Goal: Answer question/provide support: Share knowledge or assist other users

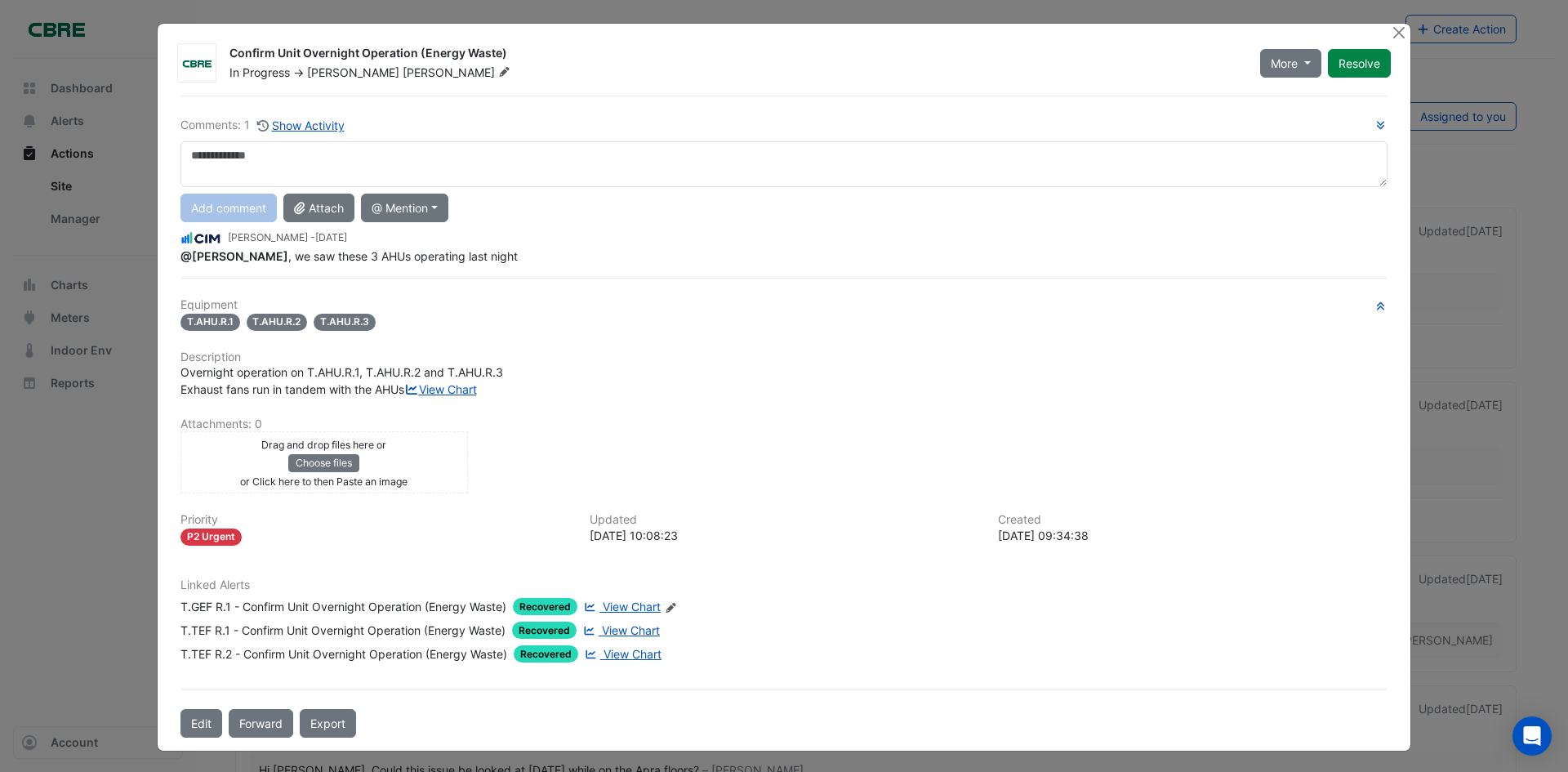
click at [614, 613] on span "View Chart" at bounding box center [631, 606] width 58 height 14
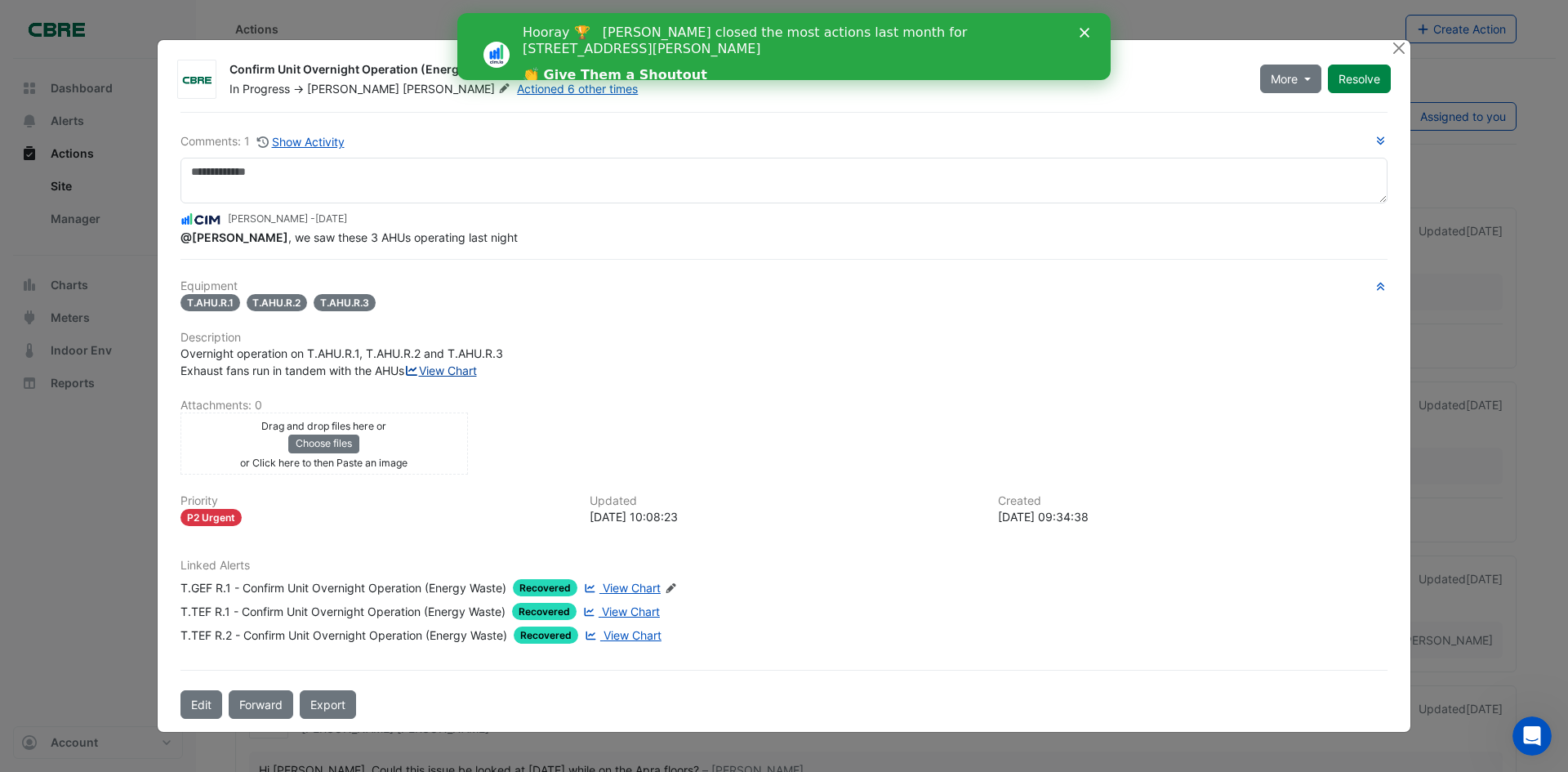
click at [405, 377] on link "View Chart" at bounding box center [441, 370] width 73 height 14
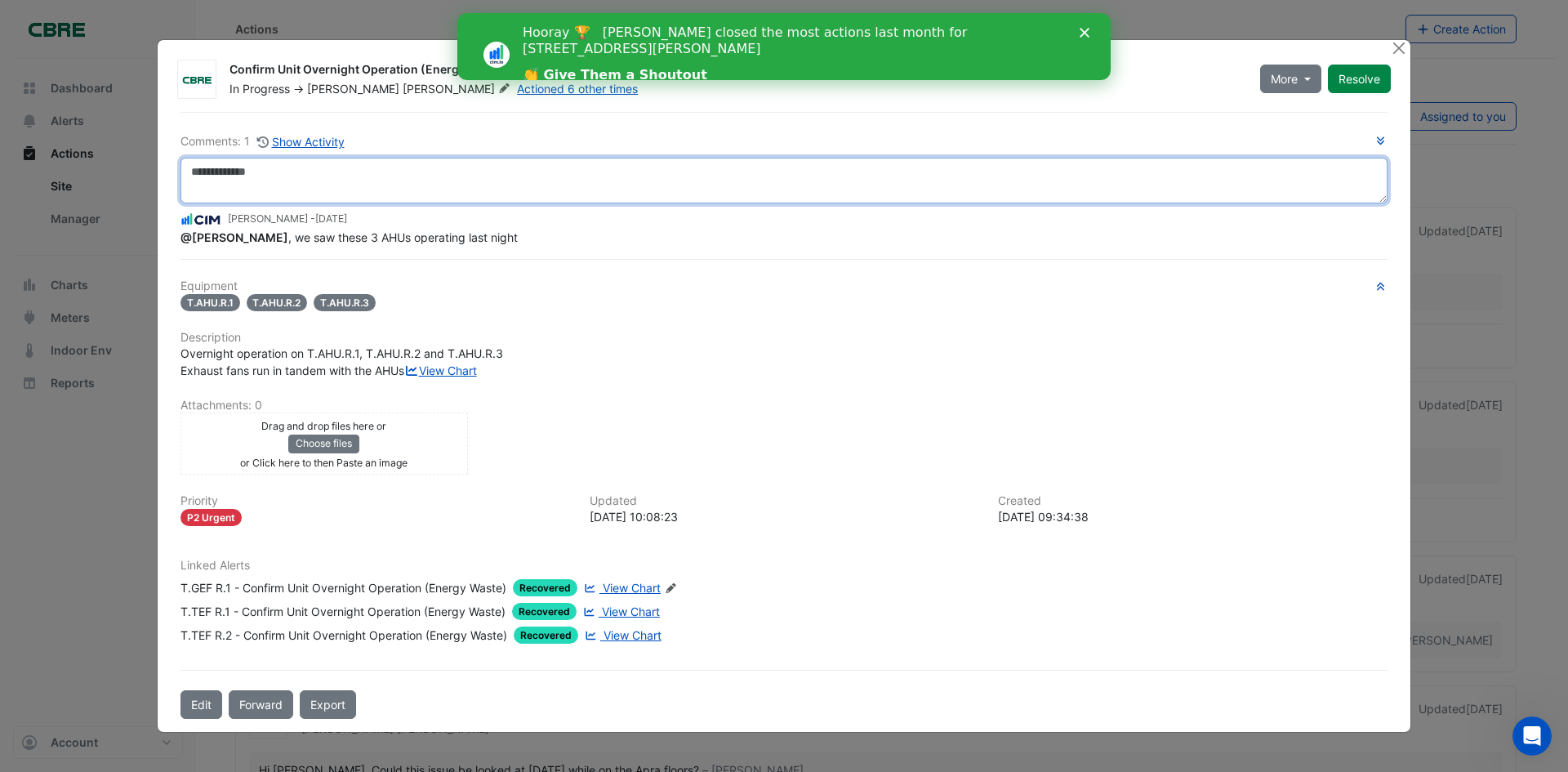
click at [449, 170] on textarea at bounding box center [784, 181] width 1207 height 46
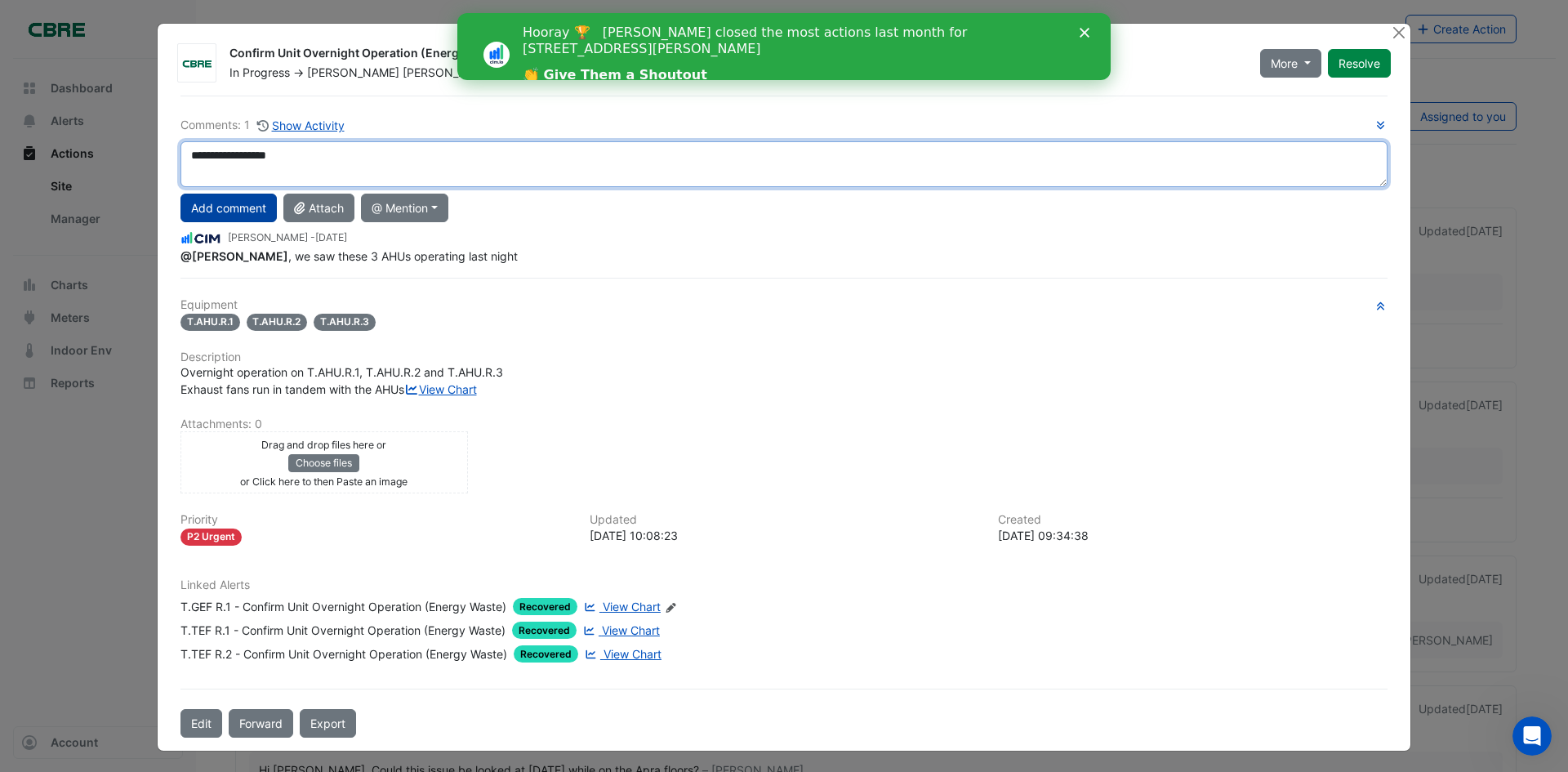
type textarea "**********"
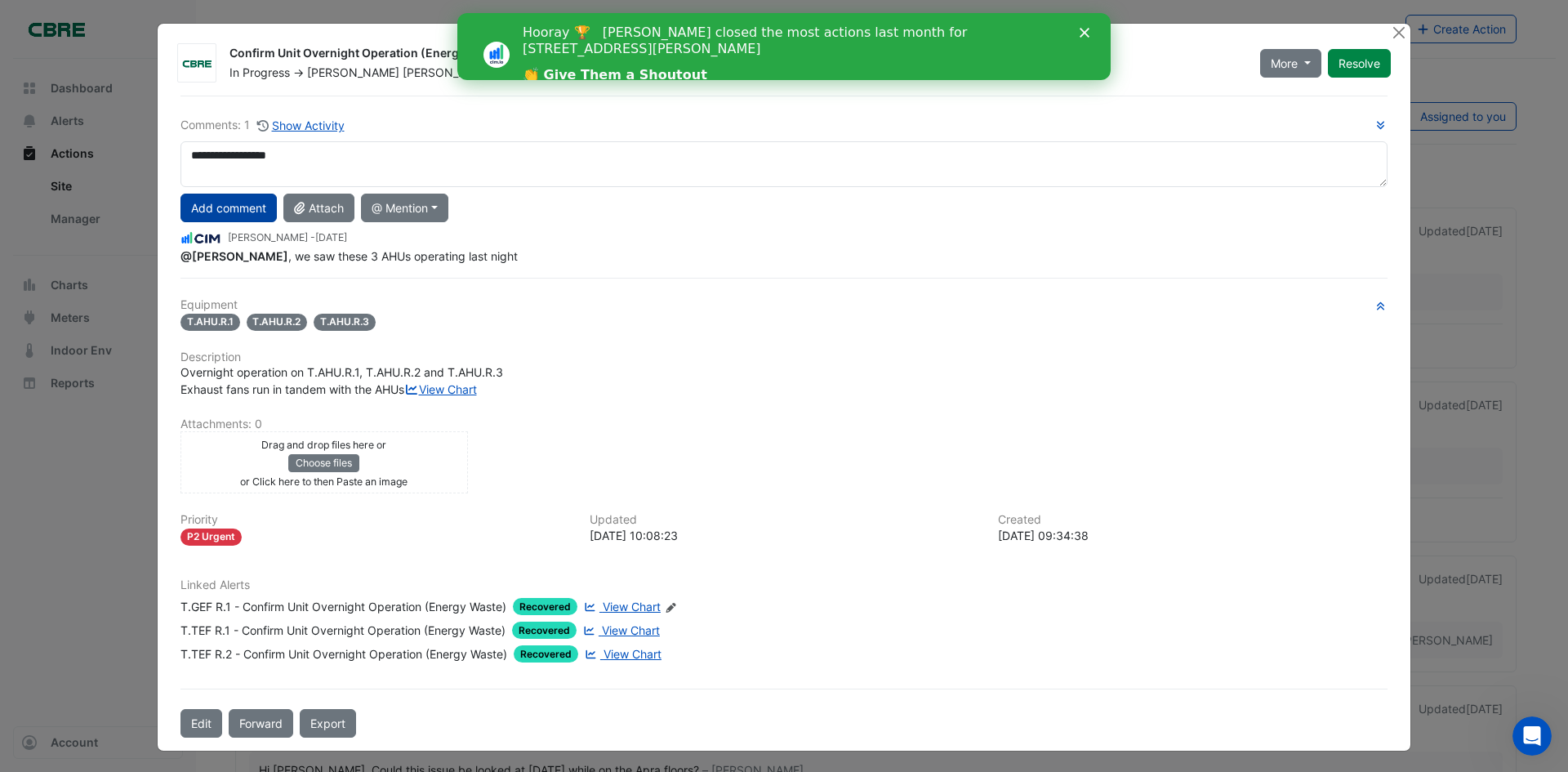
click at [221, 216] on button "Add comment" at bounding box center [228, 207] width 96 height 28
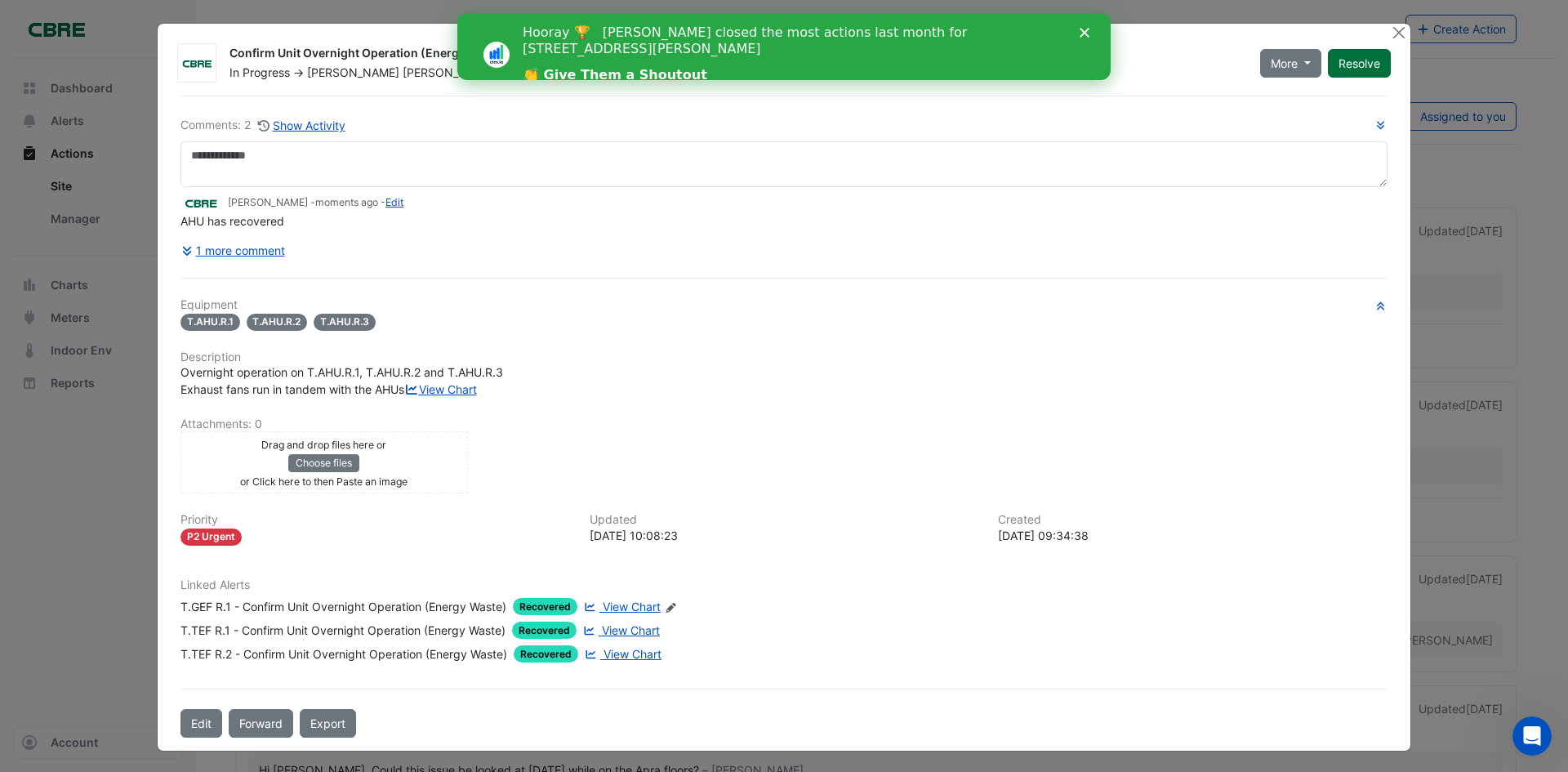
click at [1334, 70] on button "Resolve" at bounding box center [1360, 63] width 63 height 28
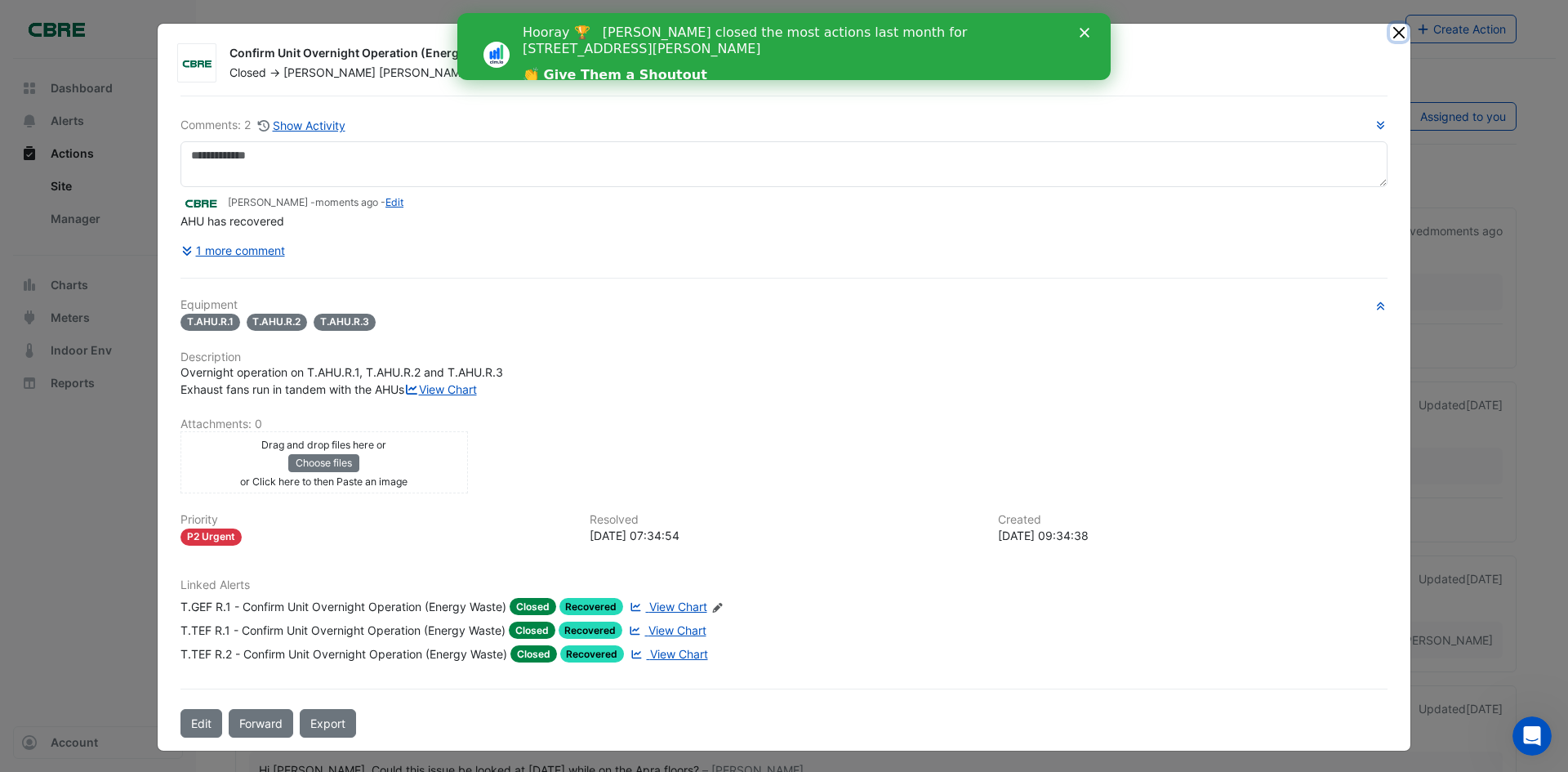
click at [1400, 36] on button "Close" at bounding box center [1399, 32] width 17 height 17
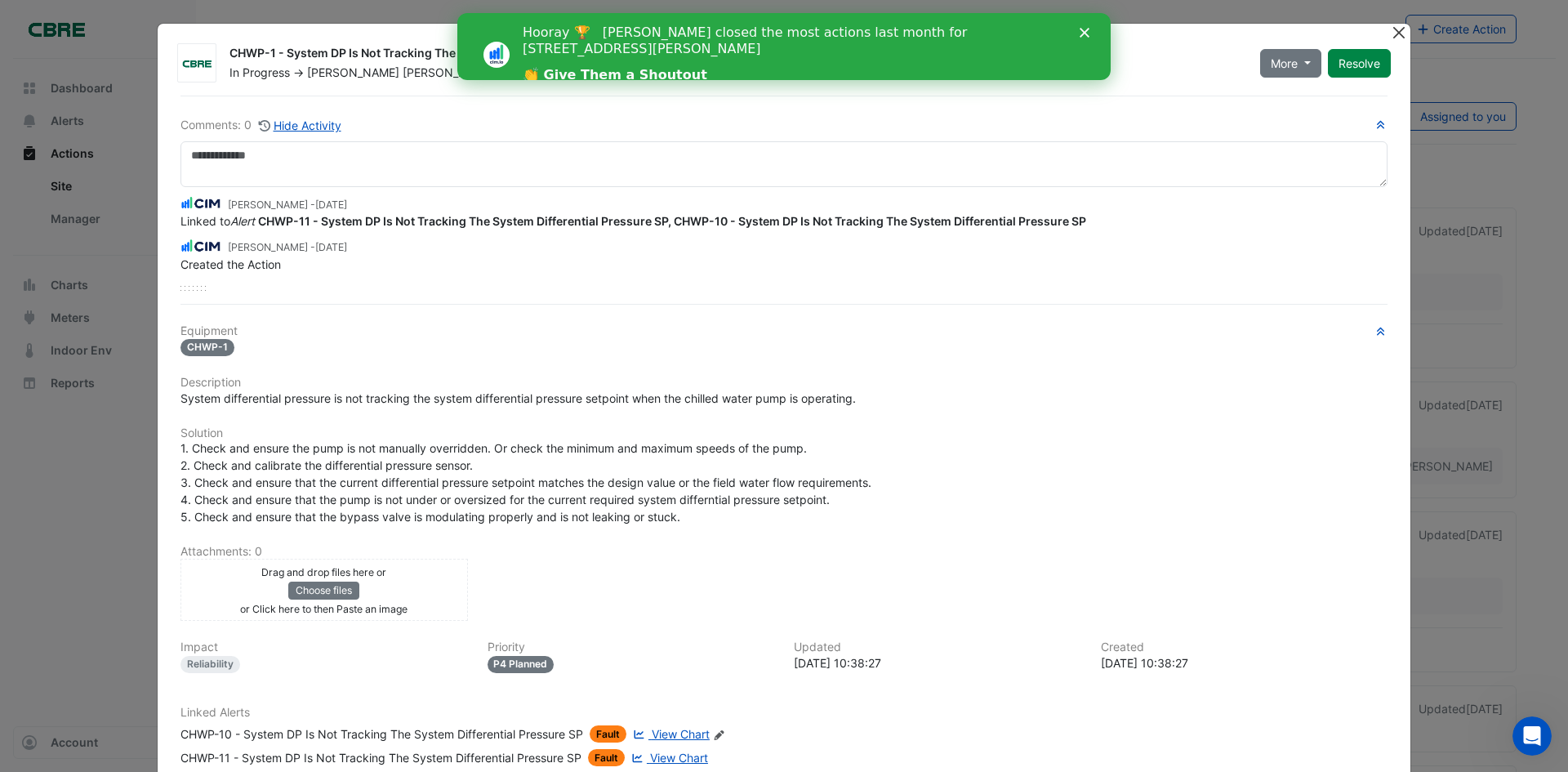
click at [1397, 29] on button "Close" at bounding box center [1399, 32] width 17 height 17
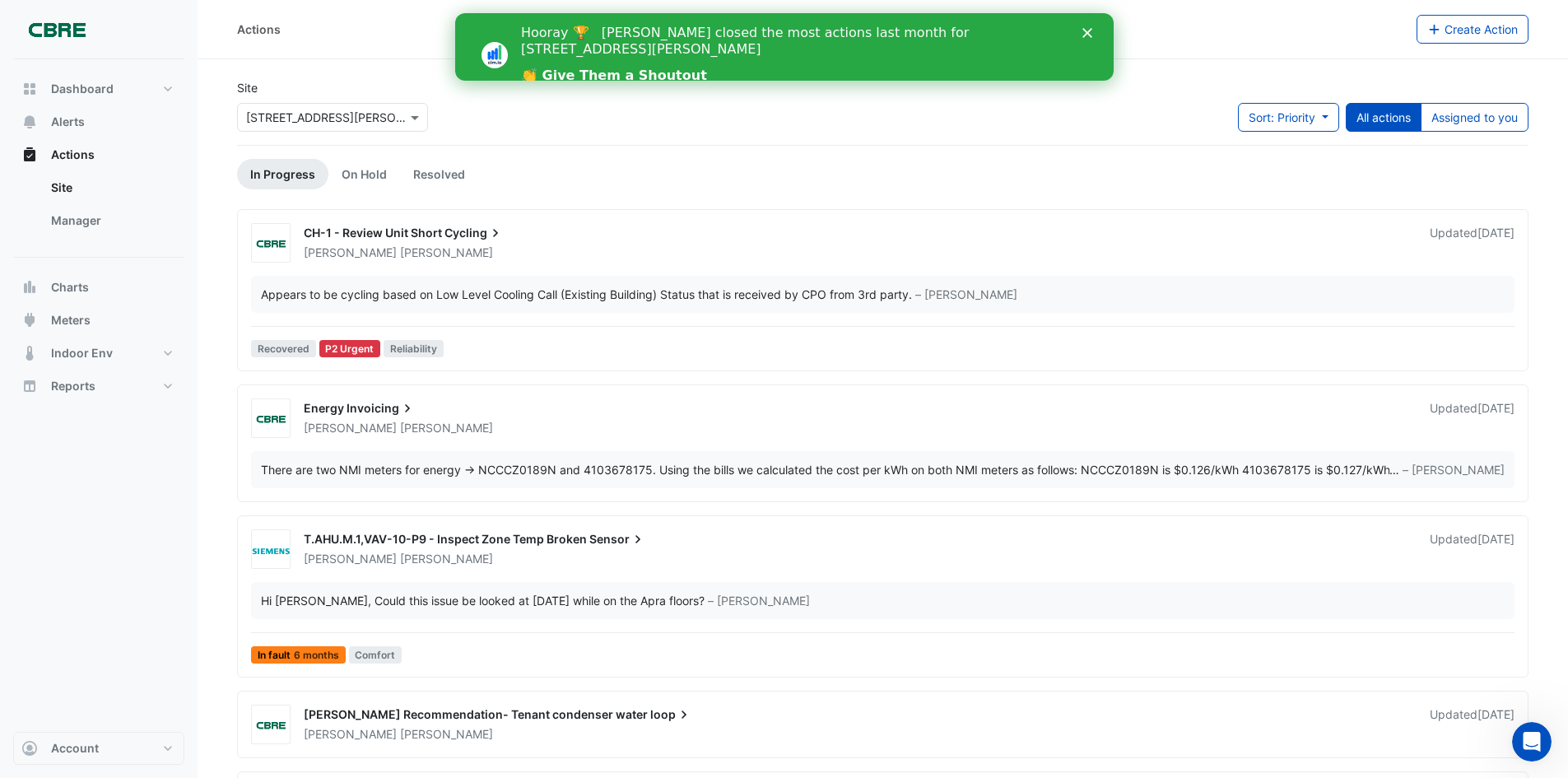
click at [1086, 35] on icon "Close" at bounding box center [1086, 32] width 10 height 10
